Goal: Information Seeking & Learning: Find specific fact

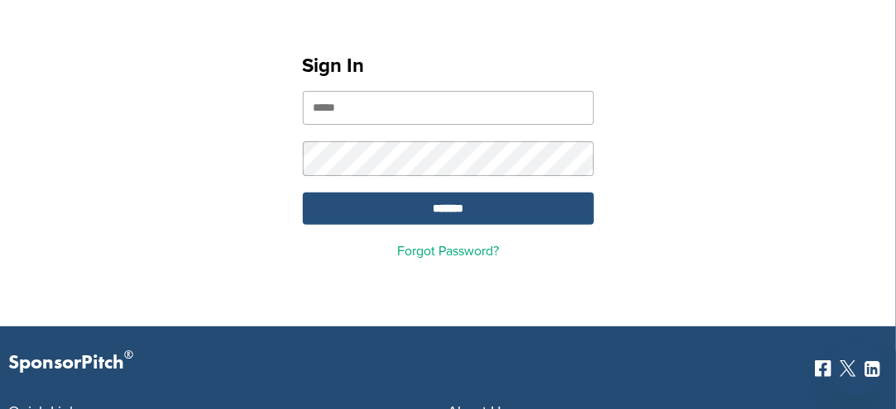
scroll to position [3, 0]
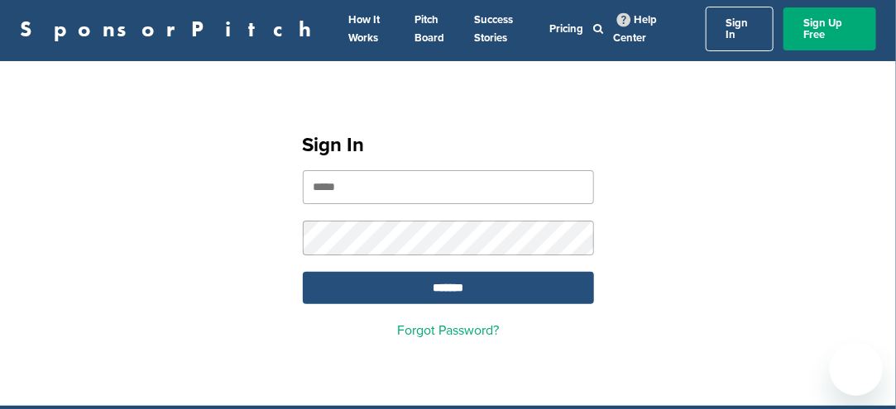
type input "**********"
click at [456, 196] on form "**********" at bounding box center [448, 237] width 291 height 134
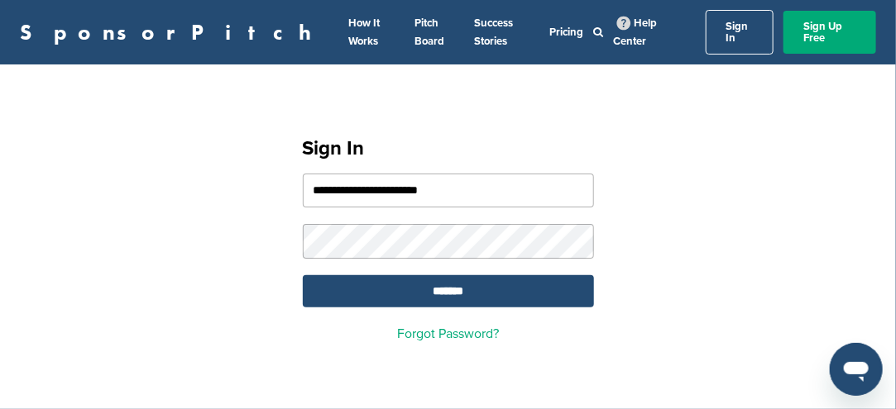
scroll to position [0, 0]
click at [438, 287] on input "*******" at bounding box center [448, 291] width 291 height 32
click at [452, 285] on input "*******" at bounding box center [448, 291] width 291 height 32
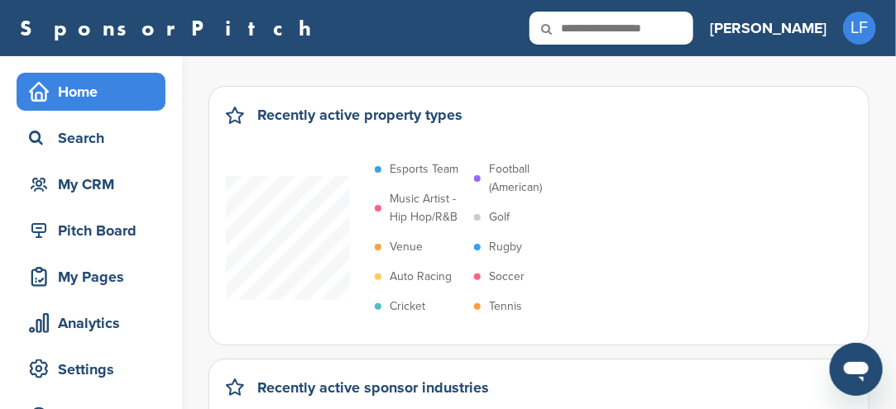
click at [507, 281] on p "Soccer" at bounding box center [507, 277] width 36 height 18
click at [502, 278] on p "Soccer" at bounding box center [507, 277] width 36 height 18
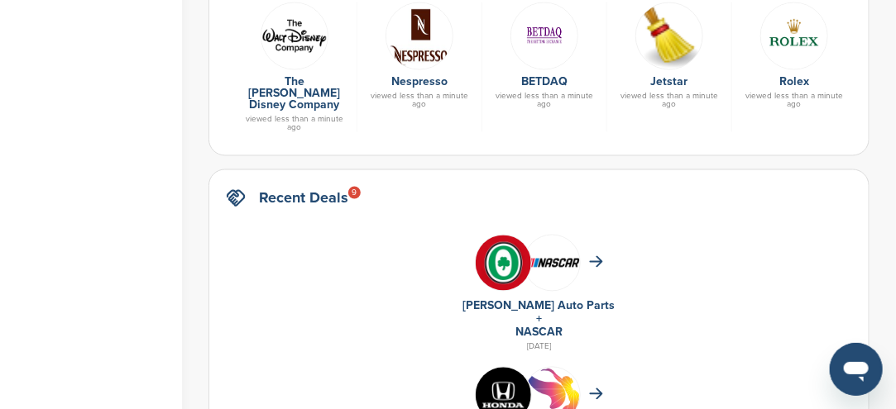
scroll to position [827, 0]
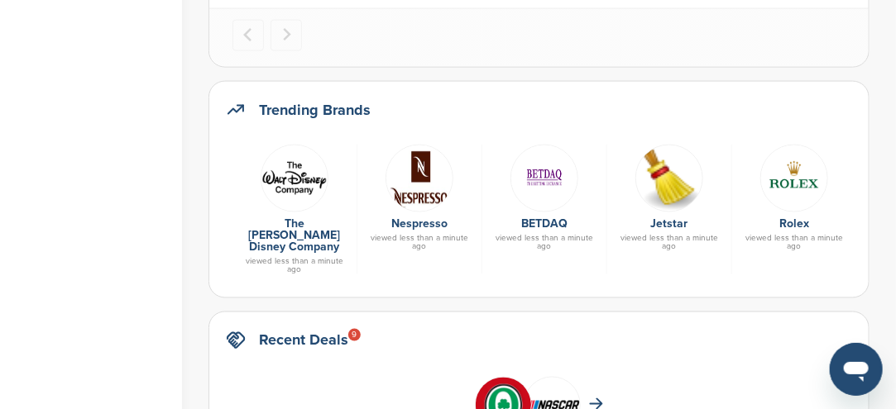
click at [303, 189] on img at bounding box center [294, 179] width 68 height 68
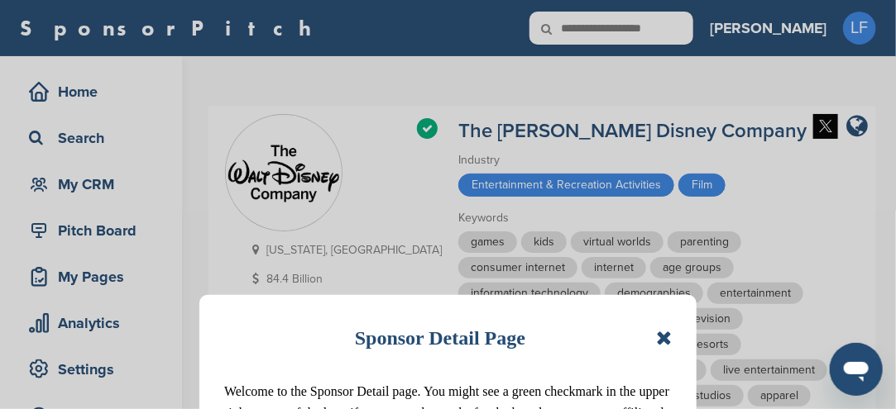
drag, startPoint x: 654, startPoint y: 339, endPoint x: 662, endPoint y: 350, distance: 13.1
click at [662, 350] on div "Sponsor Detail Page" at bounding box center [447, 338] width 447 height 36
click at [652, 337] on div "Sponsor Detail Page" at bounding box center [447, 338] width 447 height 36
click at [660, 340] on icon at bounding box center [664, 338] width 16 height 20
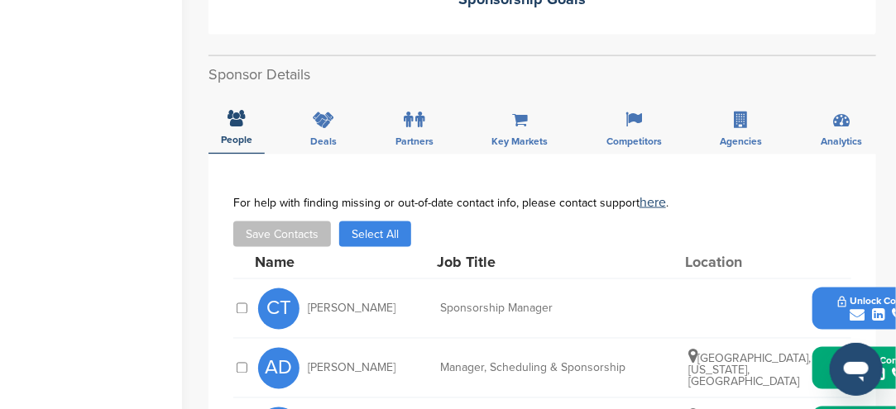
scroll to position [827, 0]
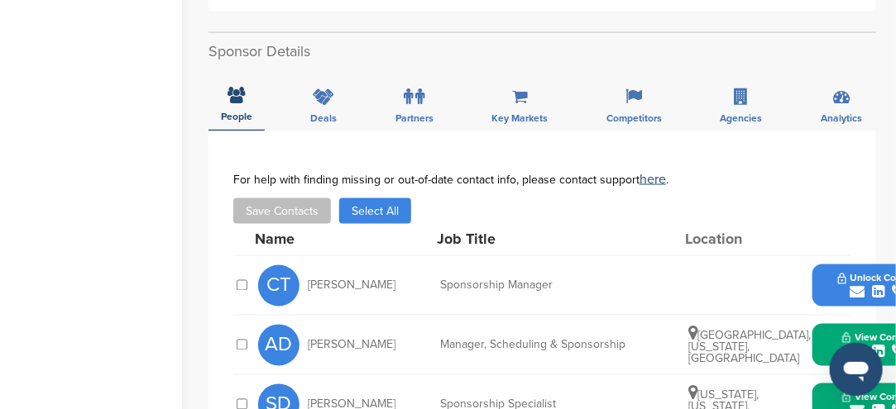
click at [853, 285] on icon "submit" at bounding box center [856, 292] width 15 height 15
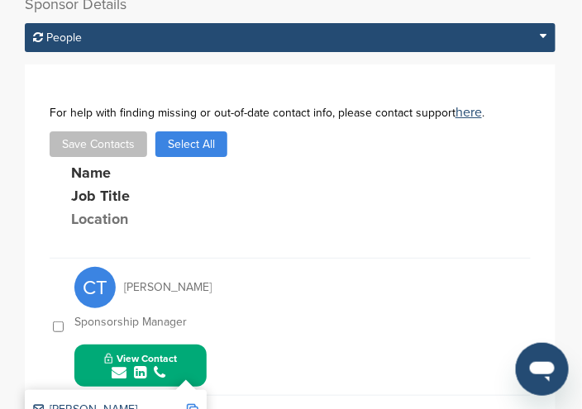
scroll to position [1027, 0]
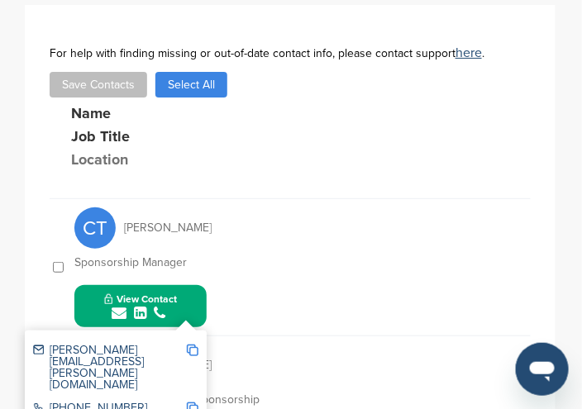
click at [194, 345] on img at bounding box center [193, 351] width 12 height 12
click at [204, 331] on div "chuck.thackston@disney.com 407-939-1514 https://www.linkedin.com/in/chuck-thack…" at bounding box center [116, 394] width 182 height 126
click at [198, 331] on div "chuck.thackston@disney.com 407-939-1514 https://www.linkedin.com/in/chuck-thack…" at bounding box center [116, 394] width 182 height 126
click at [195, 345] on img at bounding box center [193, 351] width 12 height 12
click at [204, 331] on div "chuck.thackston@disney.com 407-939-1514 https://www.linkedin.com/in/chuck-thack…" at bounding box center [116, 394] width 182 height 126
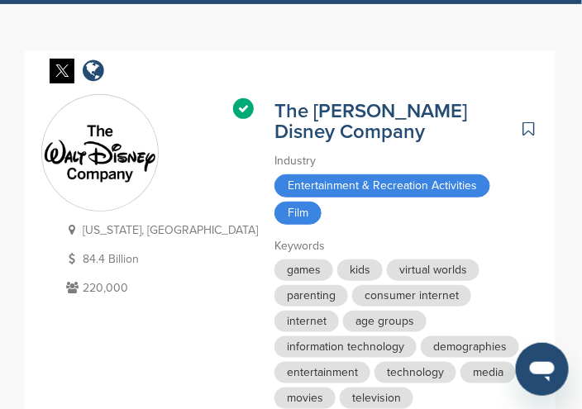
scroll to position [0, 0]
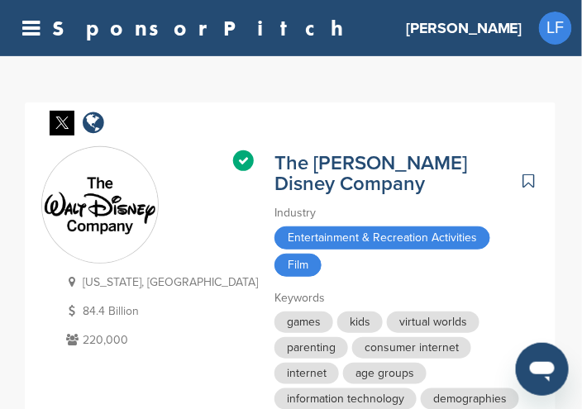
click at [85, 28] on link "SponsorPitch" at bounding box center [203, 28] width 302 height 22
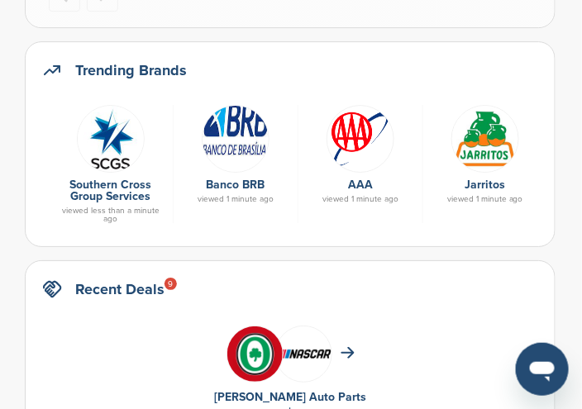
scroll to position [910, 0]
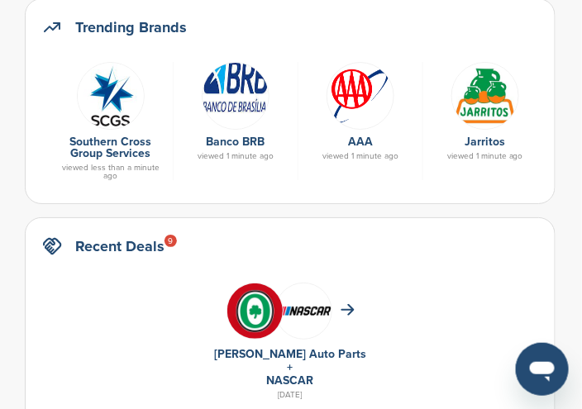
click at [229, 95] on img at bounding box center [236, 96] width 68 height 68
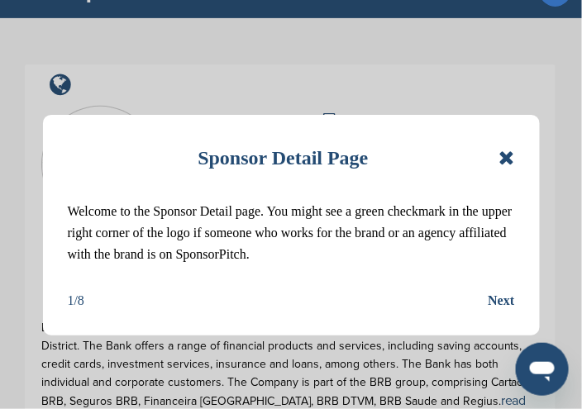
scroll to position [248, 0]
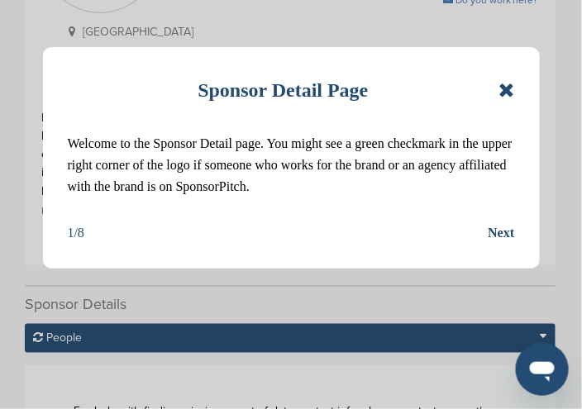
click at [504, 84] on icon at bounding box center [507, 90] width 16 height 20
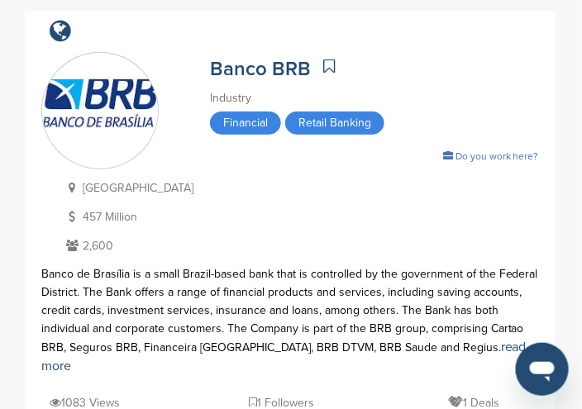
scroll to position [83, 0]
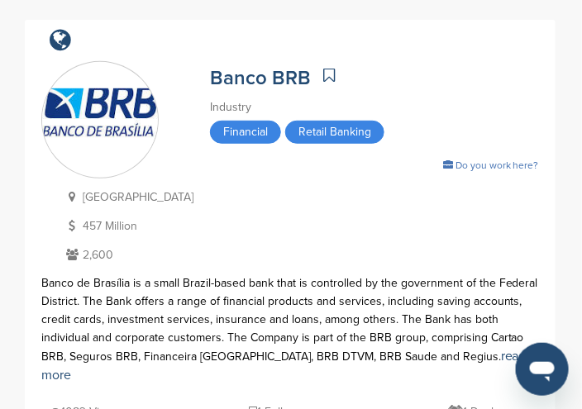
click at [105, 123] on img at bounding box center [100, 120] width 116 height 65
click at [242, 74] on link "Banco BRB" at bounding box center [260, 78] width 101 height 24
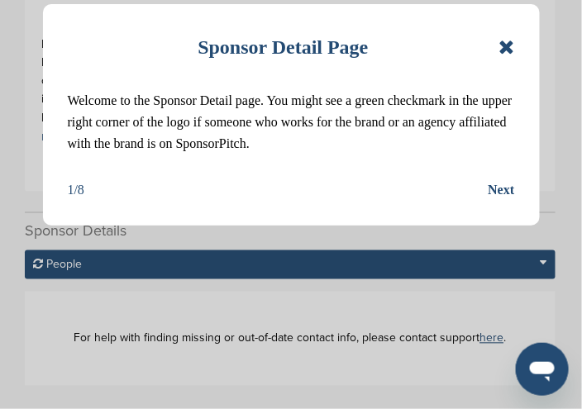
scroll to position [413, 0]
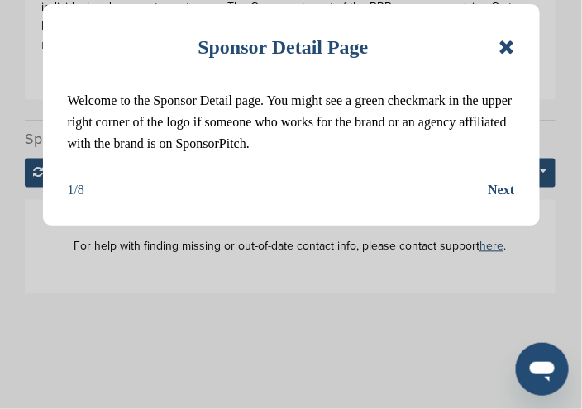
click at [516, 48] on div "Sponsor Detail Page Welcome to the Sponsor Detail page. You might see a green c…" at bounding box center [291, 115] width 497 height 222
click at [509, 53] on icon at bounding box center [507, 47] width 16 height 20
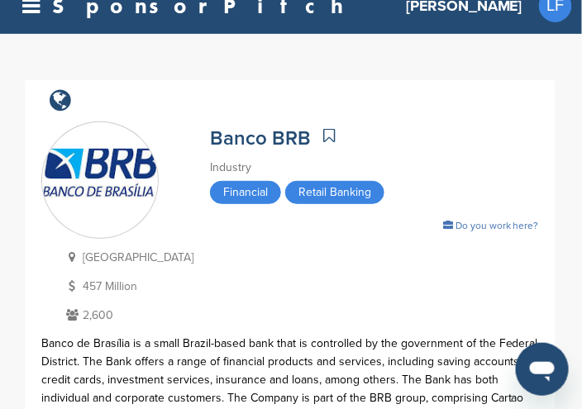
scroll to position [0, 0]
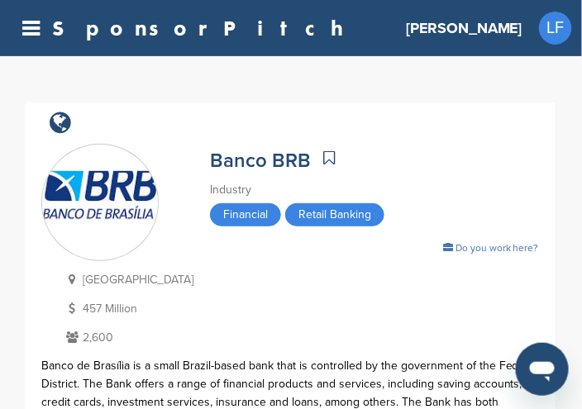
click at [26, 26] on icon at bounding box center [30, 28] width 17 height 21
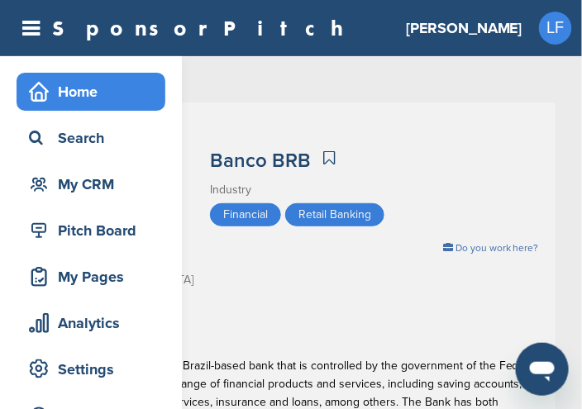
click at [73, 93] on div "Home" at bounding box center [95, 92] width 141 height 30
click at [74, 90] on div "Home" at bounding box center [95, 92] width 141 height 30
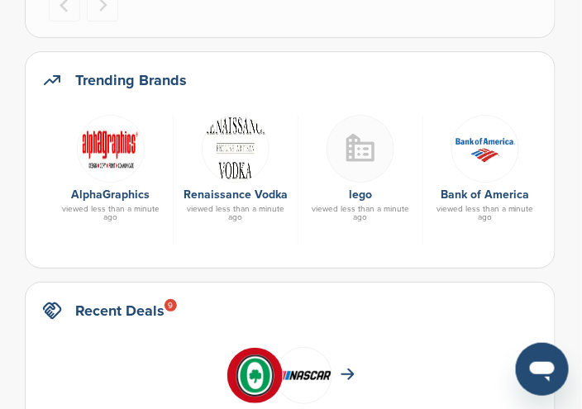
scroll to position [827, 0]
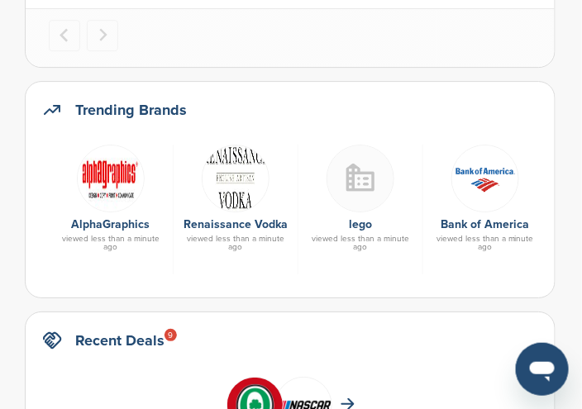
click at [486, 184] on img at bounding box center [486, 179] width 68 height 68
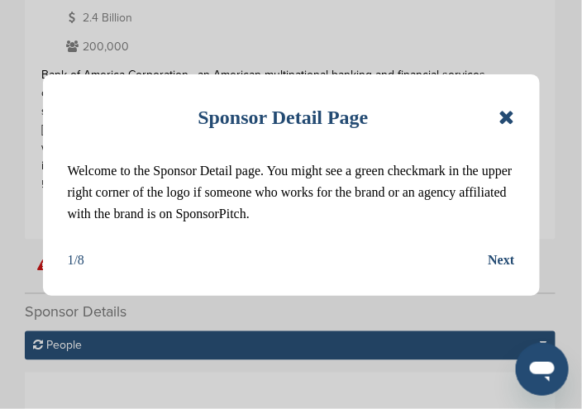
scroll to position [331, 0]
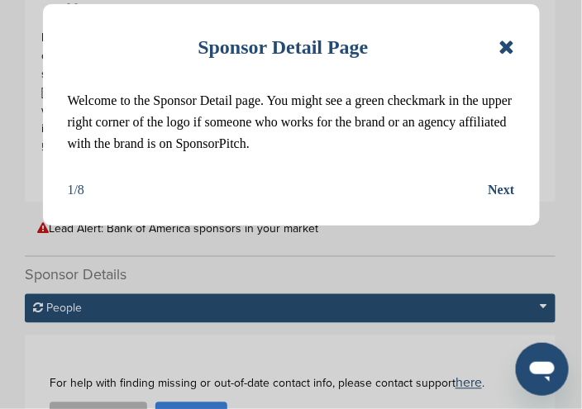
click at [513, 50] on icon at bounding box center [507, 47] width 16 height 20
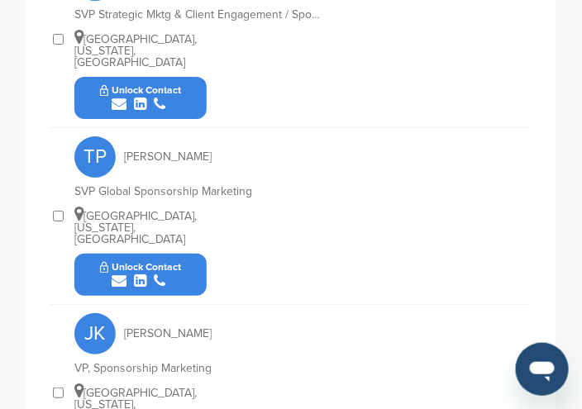
scroll to position [827, 0]
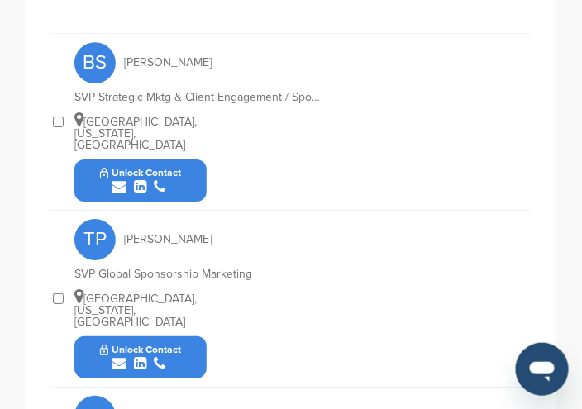
click at [113, 179] on icon "submit" at bounding box center [119, 186] width 15 height 15
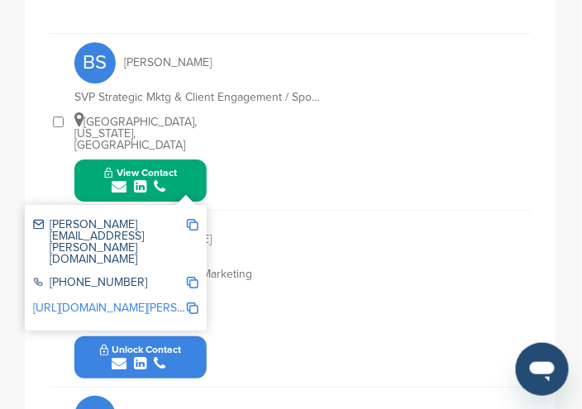
click at [194, 219] on img at bounding box center [193, 225] width 12 height 12
click at [200, 216] on span "Copied!" at bounding box center [205, 214] width 36 height 16
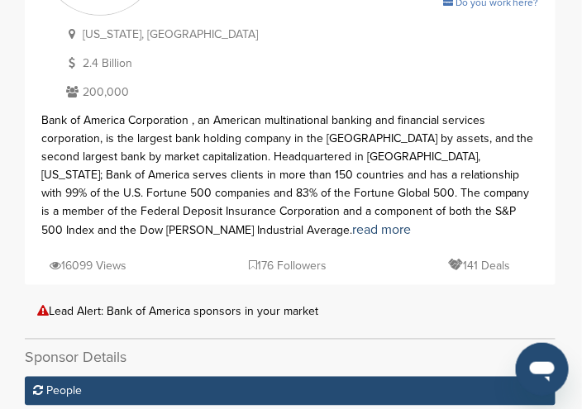
scroll to position [0, 0]
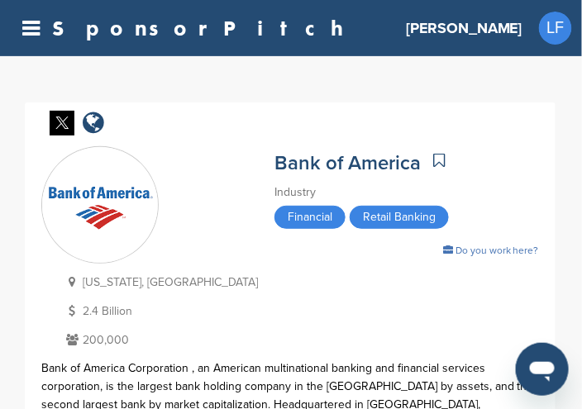
click at [504, 26] on h3 "[PERSON_NAME]" at bounding box center [464, 28] width 117 height 23
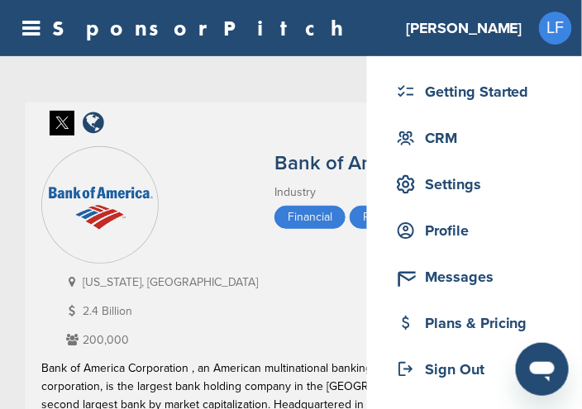
click at [554, 30] on span "LF" at bounding box center [555, 28] width 33 height 33
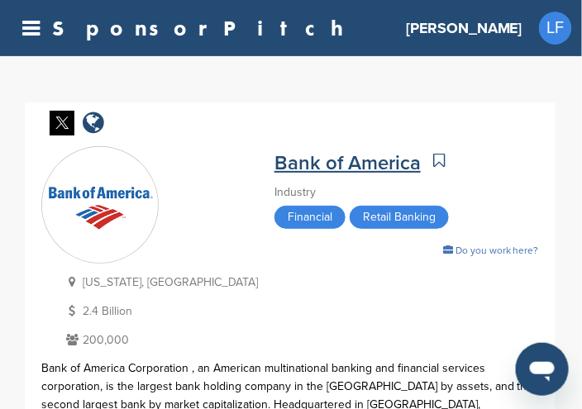
click at [326, 165] on link "Bank of America" at bounding box center [348, 163] width 146 height 24
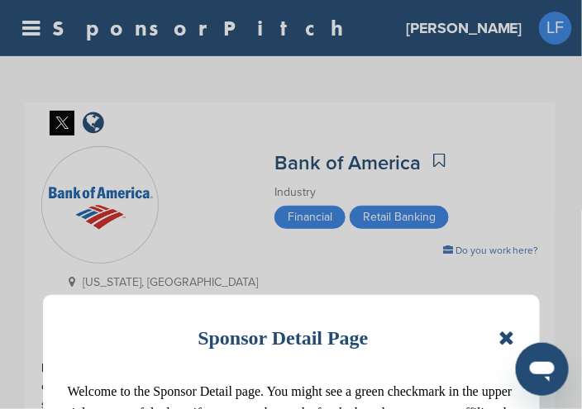
click at [34, 30] on div "Sponsor Detail Page Welcome to the Sponsor Detail page. You might see a green c…" at bounding box center [291, 204] width 582 height 409
click at [33, 30] on div "Sponsor Detail Page Welcome to the Sponsor Detail page. You might see a green c…" at bounding box center [291, 204] width 582 height 409
click at [99, 28] on div "Sponsor Detail Page Welcome to the Sponsor Detail page. You might see a green c…" at bounding box center [291, 204] width 582 height 409
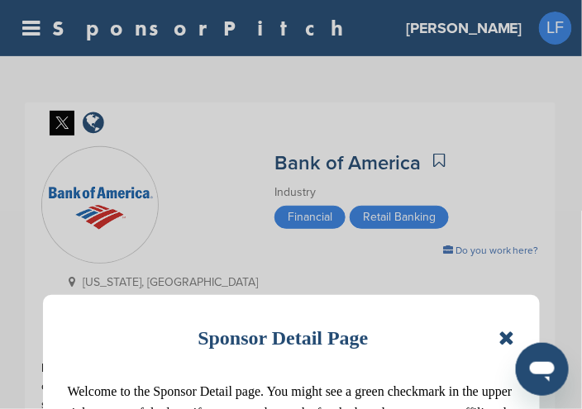
click at [102, 27] on div "Sponsor Detail Page Welcome to the Sponsor Detail page. You might see a green c…" at bounding box center [291, 204] width 582 height 409
click at [103, 27] on div "Sponsor Detail Page Welcome to the Sponsor Detail page. You might see a green c…" at bounding box center [291, 204] width 582 height 409
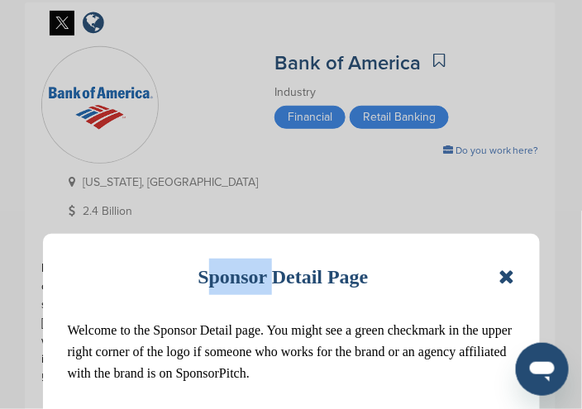
scroll to position [413, 0]
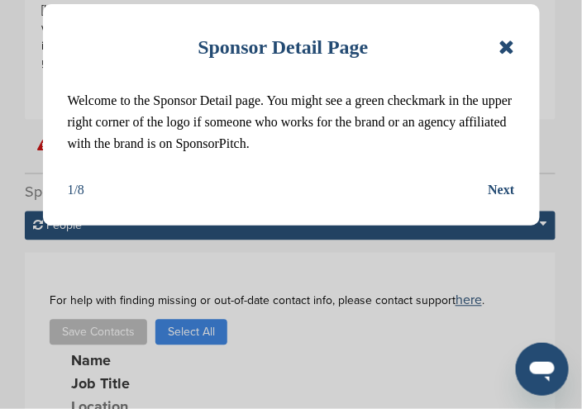
click at [497, 46] on div "Sponsor Detail Page" at bounding box center [291, 47] width 447 height 36
click at [511, 45] on icon at bounding box center [507, 47] width 16 height 20
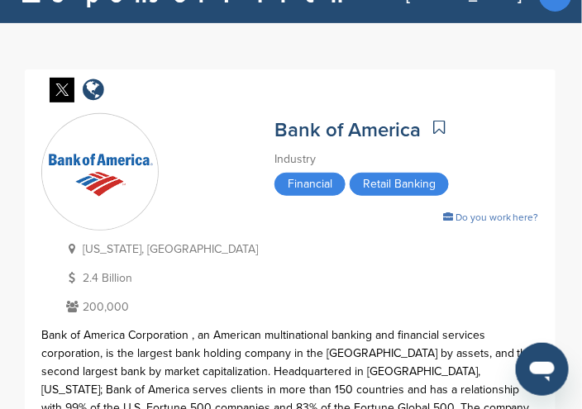
scroll to position [0, 0]
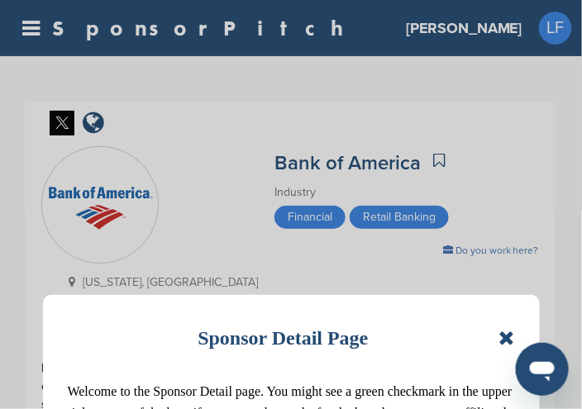
click at [504, 24] on div "Sponsor Detail Page Welcome to the Sponsor Detail page. You might see a green c…" at bounding box center [291, 204] width 582 height 409
click at [509, 27] on div "Sponsor Detail Page Welcome to the Sponsor Detail page. You might see a green c…" at bounding box center [291, 204] width 582 height 409
click at [550, 31] on div "Sponsor Detail Page Welcome to the Sponsor Detail page. You might see a green c…" at bounding box center [291, 204] width 582 height 409
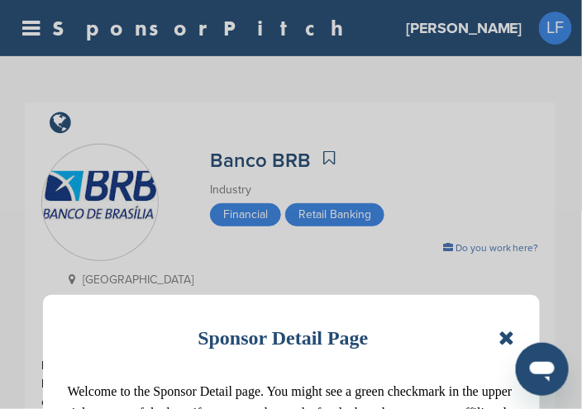
click at [33, 29] on div "Sponsor Detail Page Welcome to the Sponsor Detail page. You might see a green c…" at bounding box center [291, 204] width 582 height 409
click at [104, 34] on div "Sponsor Detail Page Welcome to the Sponsor Detail page. You might see a green c…" at bounding box center [291, 204] width 582 height 409
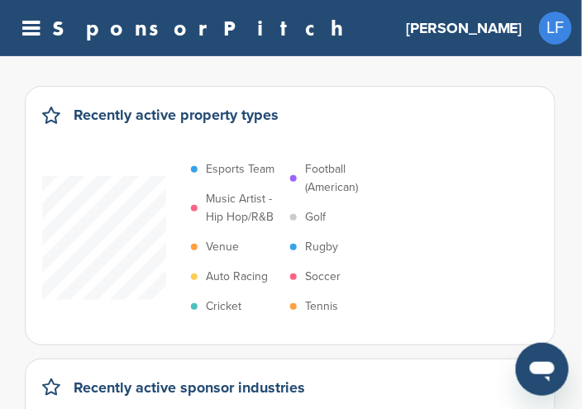
click at [319, 272] on p "Soccer" at bounding box center [323, 277] width 36 height 18
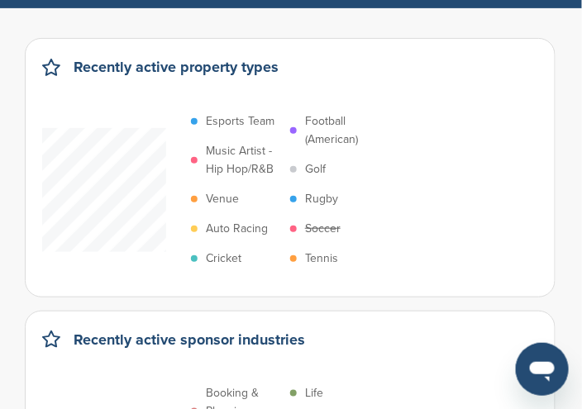
scroll to position [83, 0]
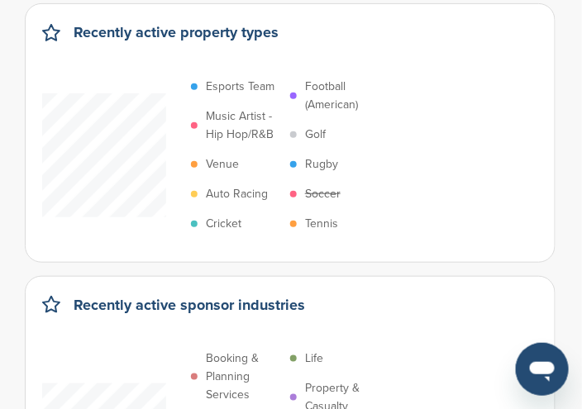
click at [321, 188] on p "Soccer" at bounding box center [323, 194] width 36 height 18
click at [316, 194] on p "Soccer" at bounding box center [323, 194] width 36 height 18
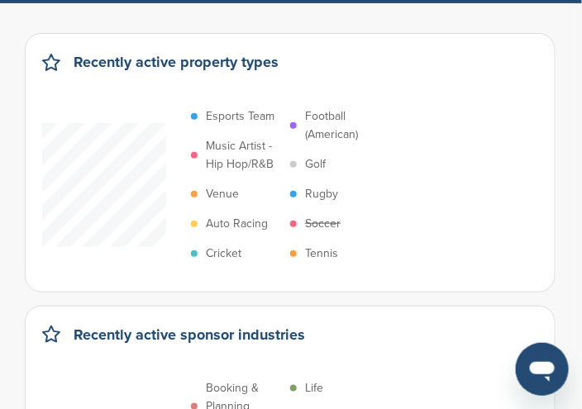
scroll to position [0, 0]
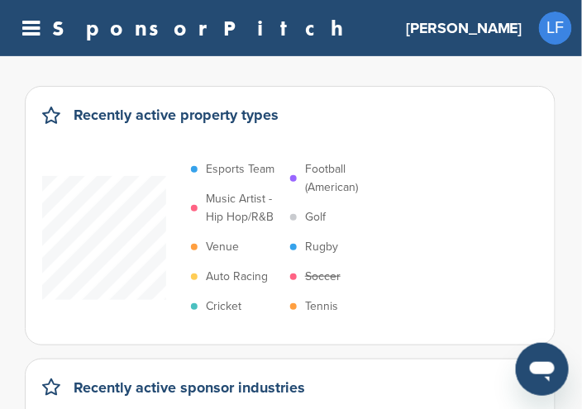
click at [156, 36] on link "SponsorPitch" at bounding box center [203, 28] width 302 height 22
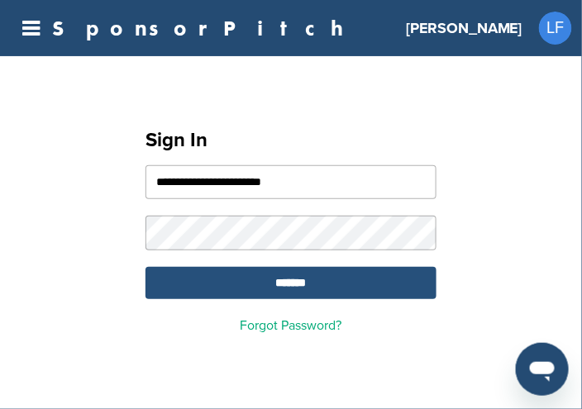
click at [302, 284] on input "*******" at bounding box center [291, 283] width 291 height 32
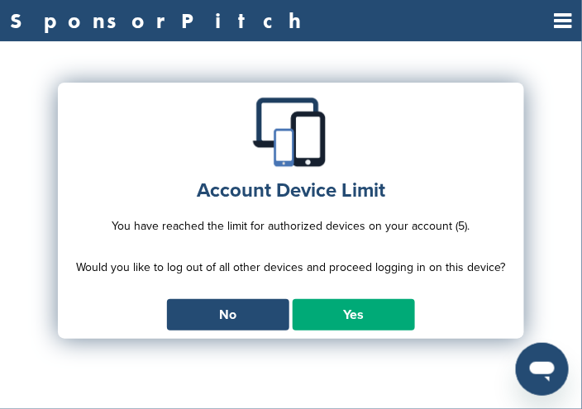
click at [311, 324] on link "Yes" at bounding box center [354, 314] width 122 height 31
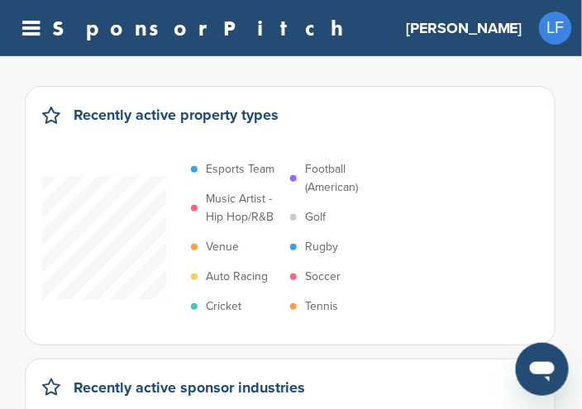
click at [316, 112] on div "Recently active property types" at bounding box center [290, 123] width 496 height 40
click at [295, 106] on div "Recently active property types" at bounding box center [290, 123] width 496 height 40
click at [294, 112] on div "Recently active property types" at bounding box center [290, 123] width 496 height 40
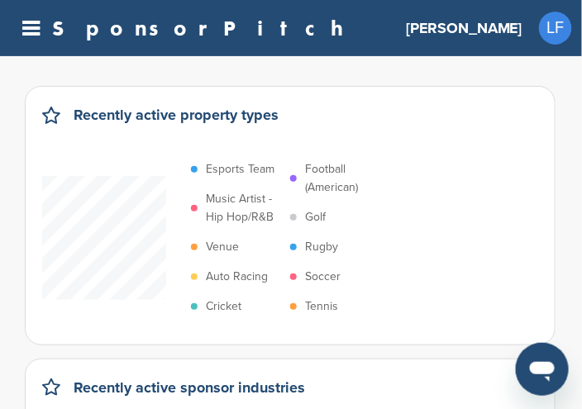
click at [499, 26] on h3 "[PERSON_NAME]" at bounding box center [464, 28] width 117 height 23
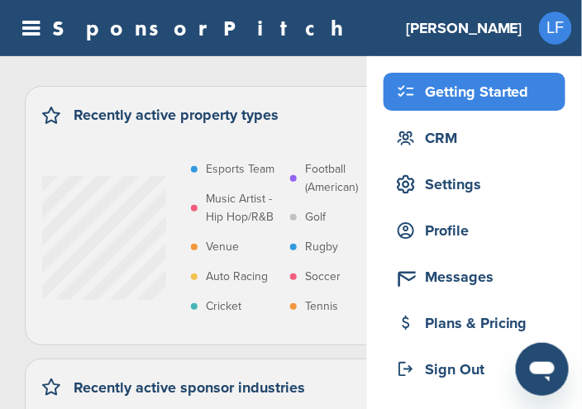
click at [463, 93] on div "Getting Started" at bounding box center [479, 92] width 174 height 30
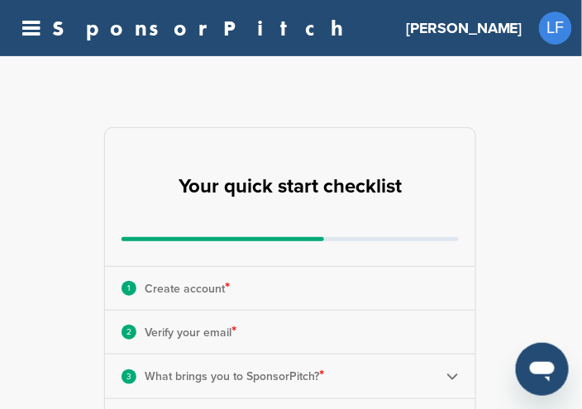
click at [33, 26] on icon at bounding box center [30, 28] width 17 height 21
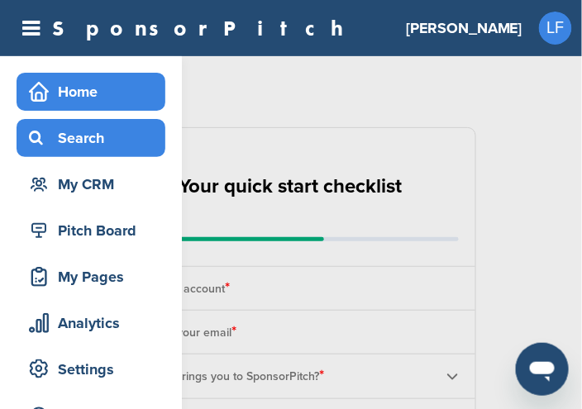
click at [62, 132] on div "Search" at bounding box center [95, 138] width 141 height 30
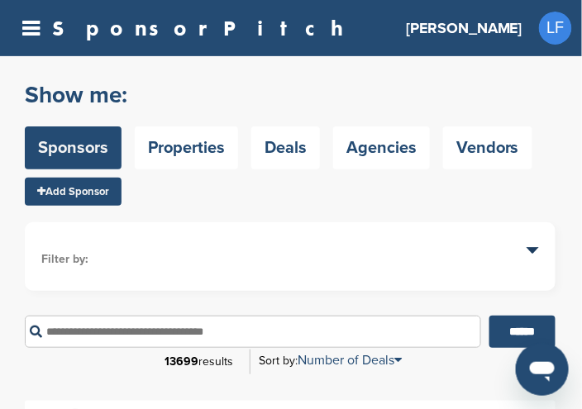
click at [219, 79] on div "Show me: Sponsors Properties Deals Agencies Vendors" at bounding box center [279, 125] width 508 height 105
click at [145, 248] on ul "Filter by: Sponsor industry Sponsor Industry × Apparel, Clothing, & Fashion Acc…" at bounding box center [290, 257] width 498 height 36
click at [141, 251] on li "Filter by:" at bounding box center [290, 260] width 498 height 18
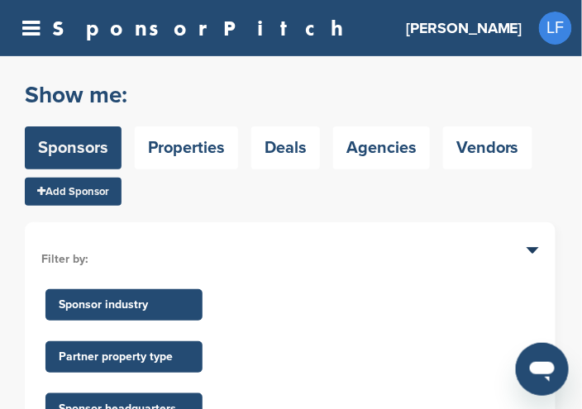
click at [141, 251] on li "Filter by:" at bounding box center [290, 260] width 498 height 18
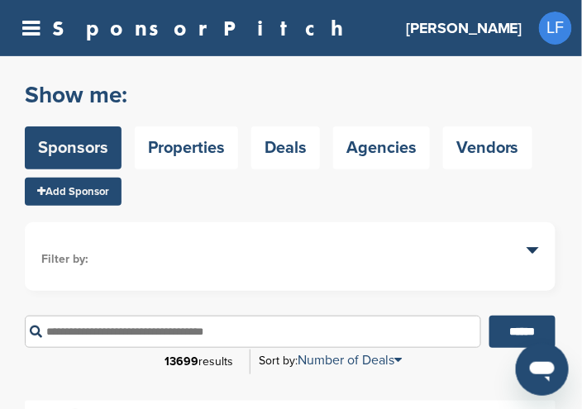
click at [554, 34] on span "LF" at bounding box center [555, 28] width 33 height 33
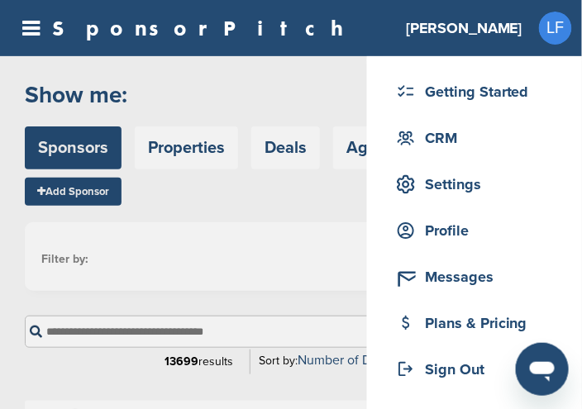
click at [514, 29] on h3 "[PERSON_NAME]" at bounding box center [464, 28] width 117 height 23
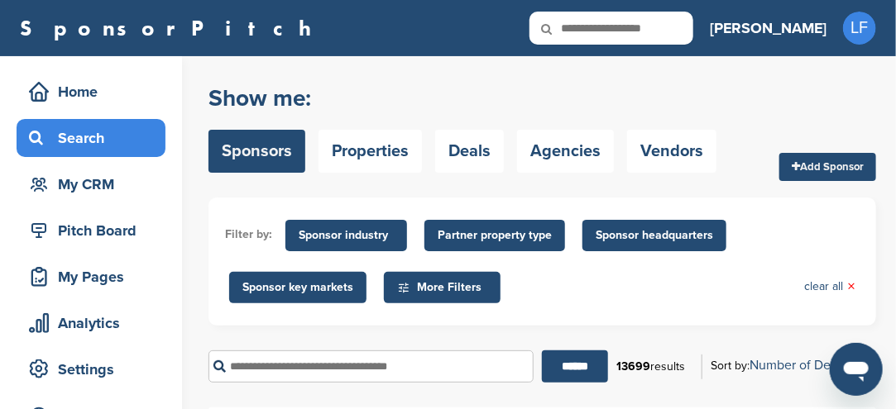
click at [581, 29] on input "text" at bounding box center [611, 28] width 164 height 33
type input "**********"
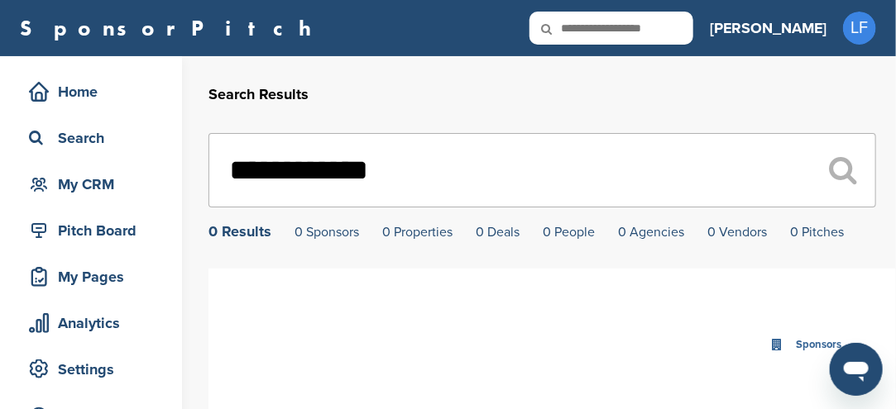
click at [585, 26] on icon at bounding box center [557, 29] width 56 height 35
click at [585, 24] on icon at bounding box center [557, 29] width 56 height 35
drag, startPoint x: 631, startPoint y: 2, endPoint x: 633, endPoint y: -7, distance: 10.2
click at [633, 0] on html "This website uses cookies to improve your experience. By using the site, you ag…" at bounding box center [448, 204] width 896 height 409
click at [585, 33] on icon at bounding box center [557, 29] width 56 height 35
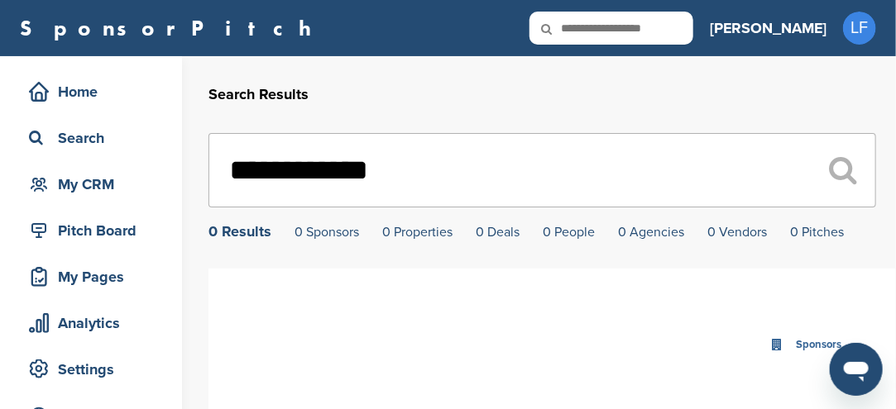
click at [585, 22] on icon at bounding box center [557, 29] width 56 height 35
click at [585, 23] on icon at bounding box center [557, 29] width 56 height 35
click at [585, 22] on icon at bounding box center [557, 29] width 56 height 35
click at [676, 32] on input "text" at bounding box center [611, 28] width 164 height 33
drag, startPoint x: 669, startPoint y: 34, endPoint x: 628, endPoint y: 53, distance: 45.5
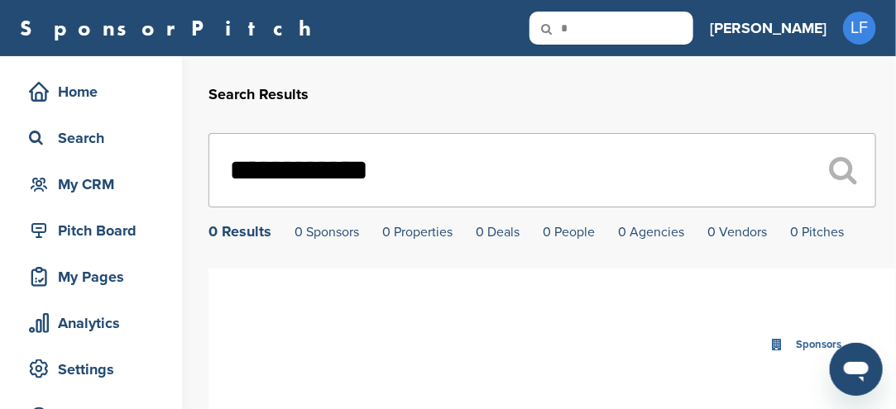
click at [628, 53] on div "SponsorPitch * Home Search My CRM Pitch Board My Pages Analytics Settings Help …" at bounding box center [448, 28] width 896 height 56
type input "*"
type input "**********"
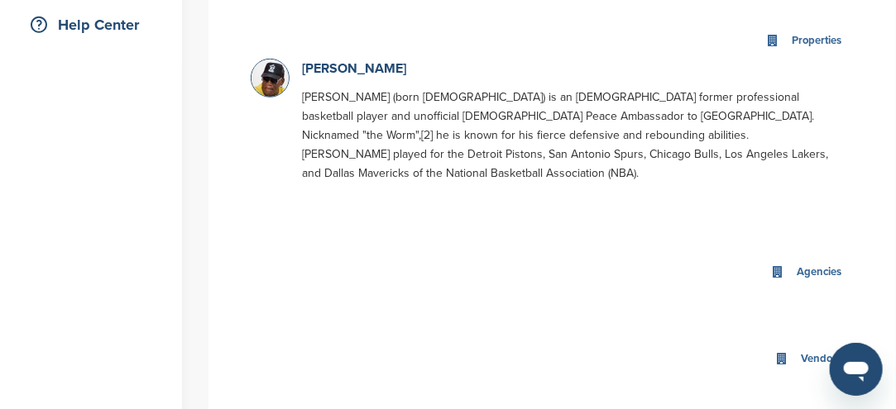
scroll to position [248, 0]
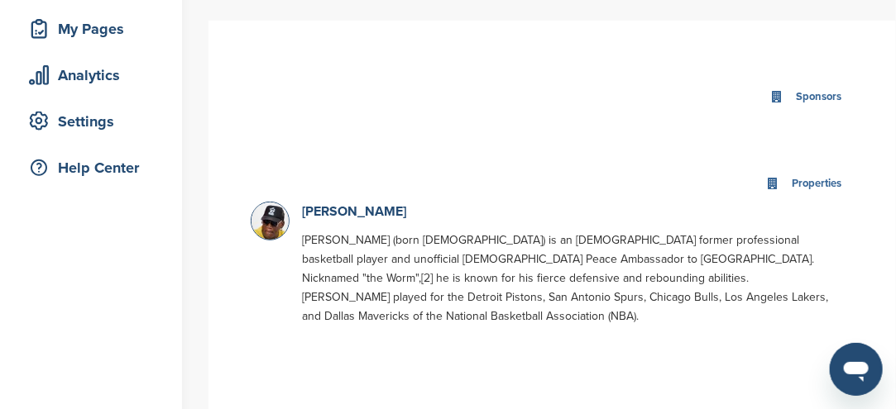
click at [267, 224] on img at bounding box center [271, 231] width 41 height 56
click at [335, 213] on link "[PERSON_NAME]" at bounding box center [354, 211] width 104 height 17
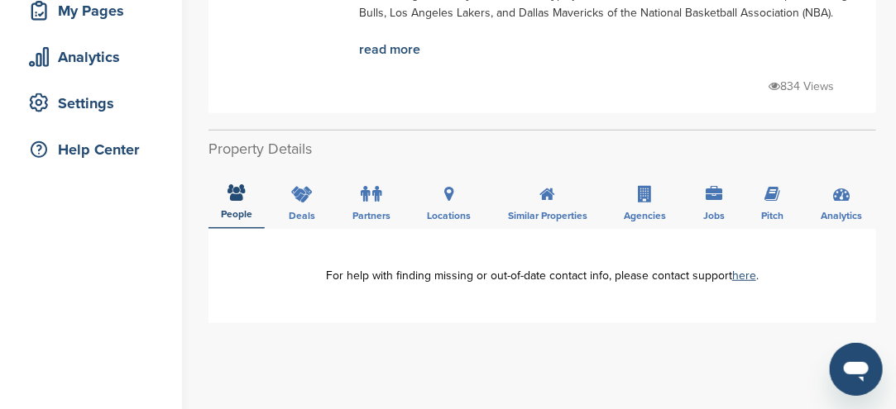
scroll to position [248, 0]
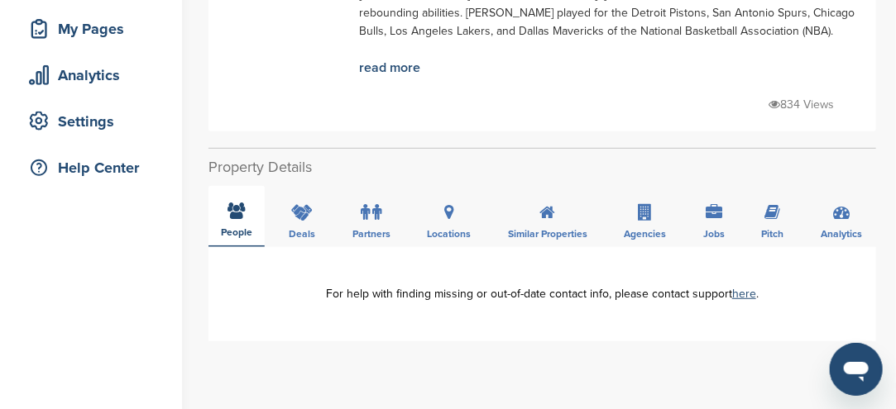
click at [246, 216] on div "People" at bounding box center [236, 216] width 56 height 61
click at [241, 208] on icon at bounding box center [236, 211] width 17 height 17
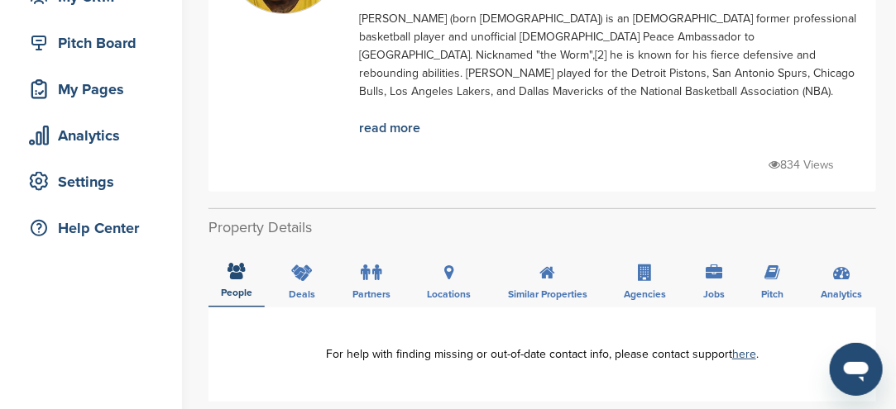
scroll to position [165, 0]
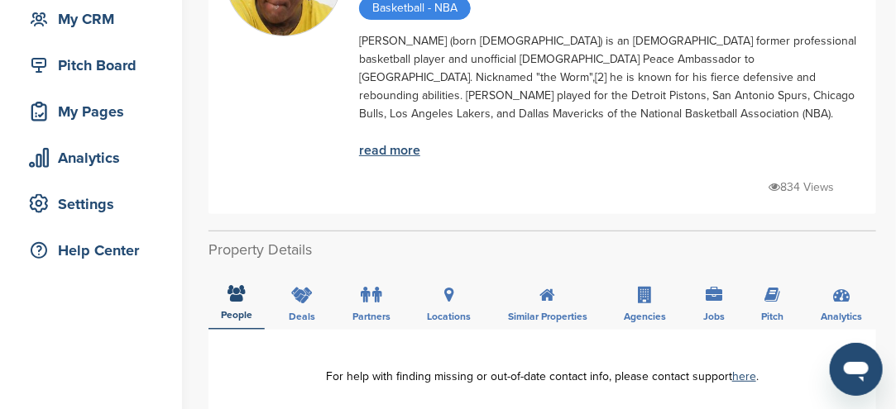
click at [385, 150] on link "read more" at bounding box center [389, 150] width 61 height 17
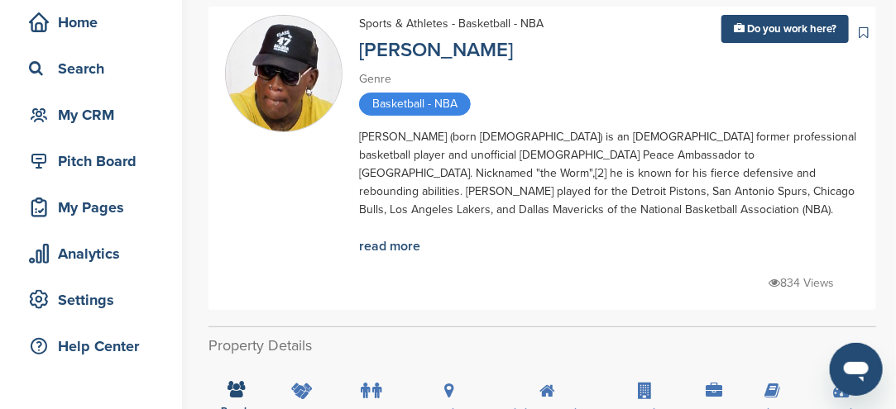
scroll to position [0, 0]
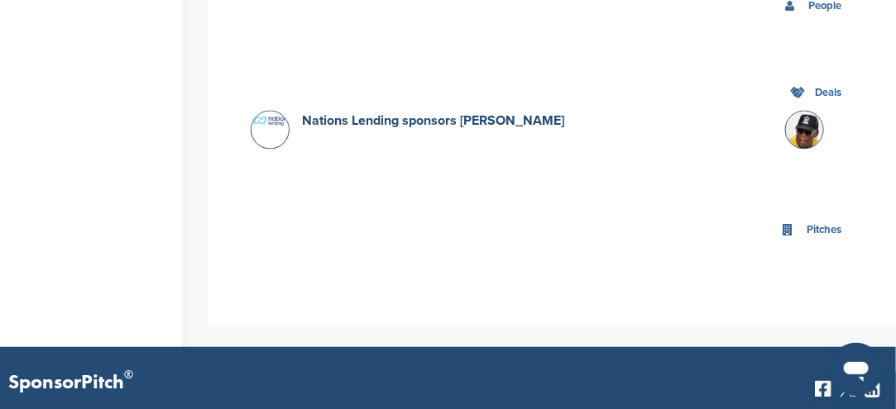
scroll to position [744, 0]
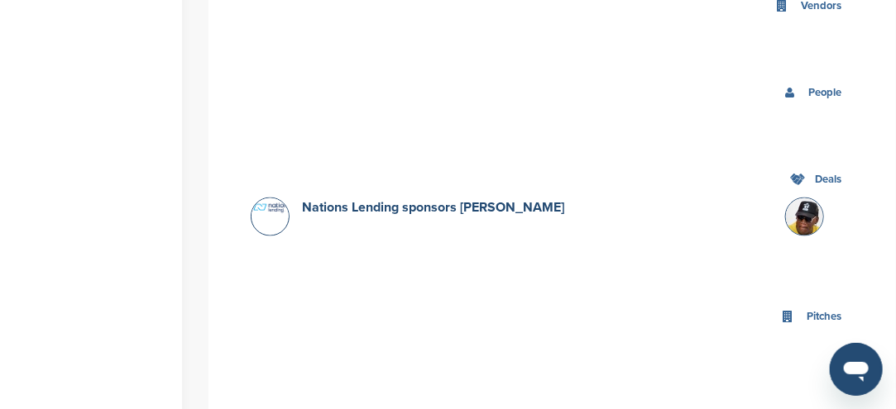
click at [276, 198] on img at bounding box center [271, 208] width 41 height 20
click at [275, 198] on img at bounding box center [271, 208] width 41 height 20
click at [394, 199] on link "Nations Lending sponsors Dennis Rodman" at bounding box center [433, 207] width 262 height 17
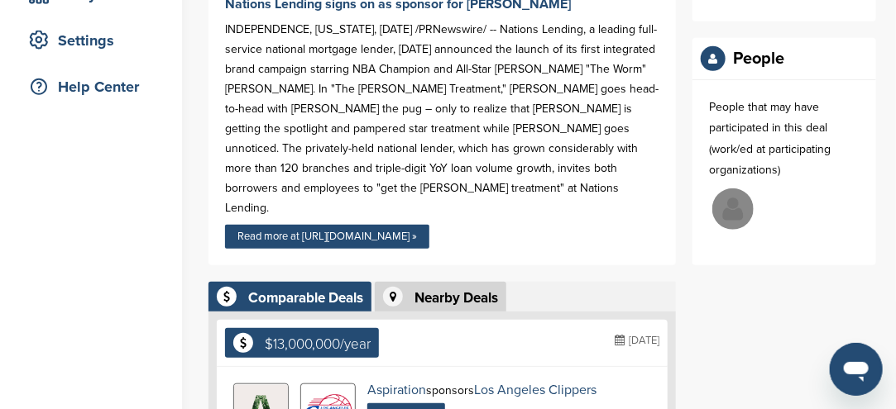
scroll to position [331, 0]
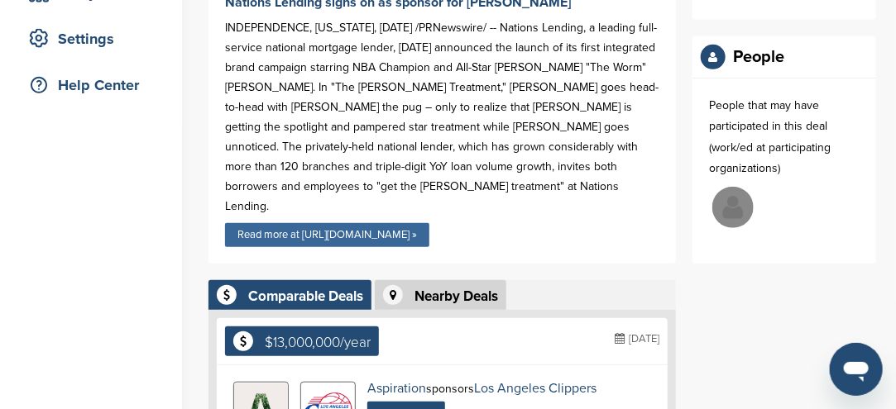
click at [350, 223] on link "Read more at https://www.prnewswire.com »" at bounding box center [327, 235] width 204 height 24
